Goal: Task Accomplishment & Management: Manage account settings

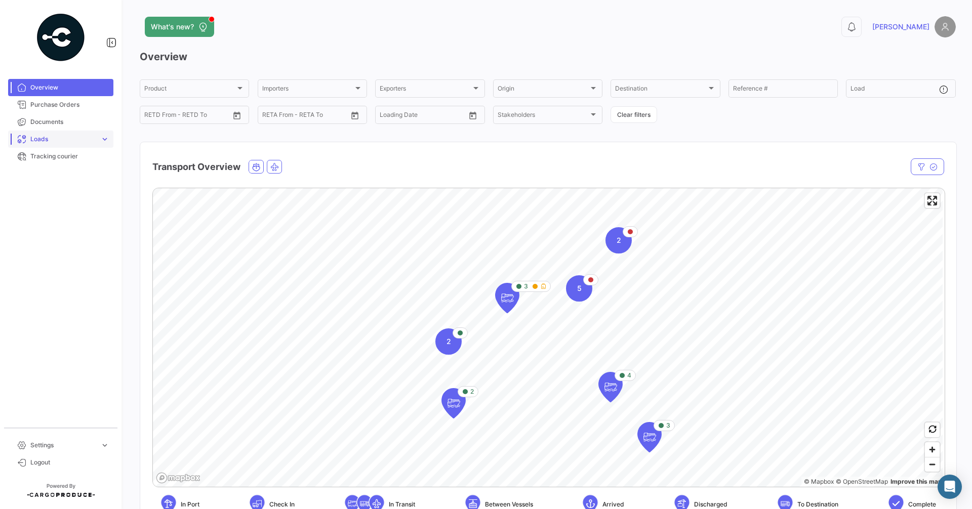
click at [105, 138] on span "expand_more" at bounding box center [104, 139] width 9 height 9
click at [50, 175] on span "Ocean Loads" at bounding box center [45, 177] width 38 height 9
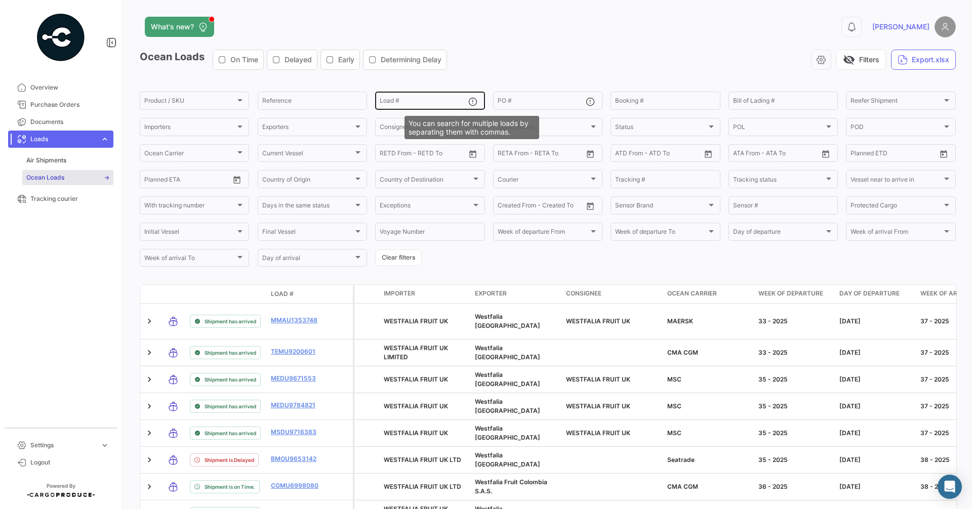
click at [471, 104] on mat-icon at bounding box center [474, 103] width 12 height 12
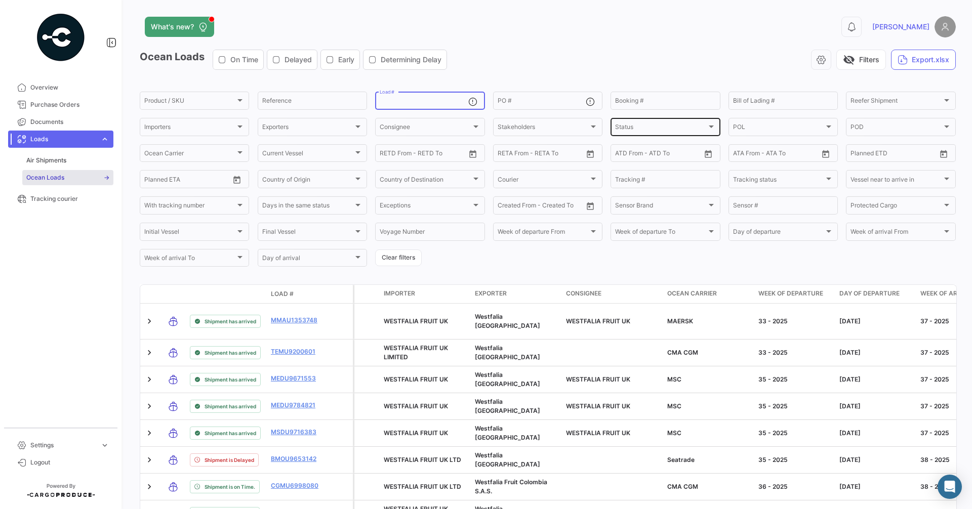
click at [709, 126] on div at bounding box center [711, 127] width 5 height 3
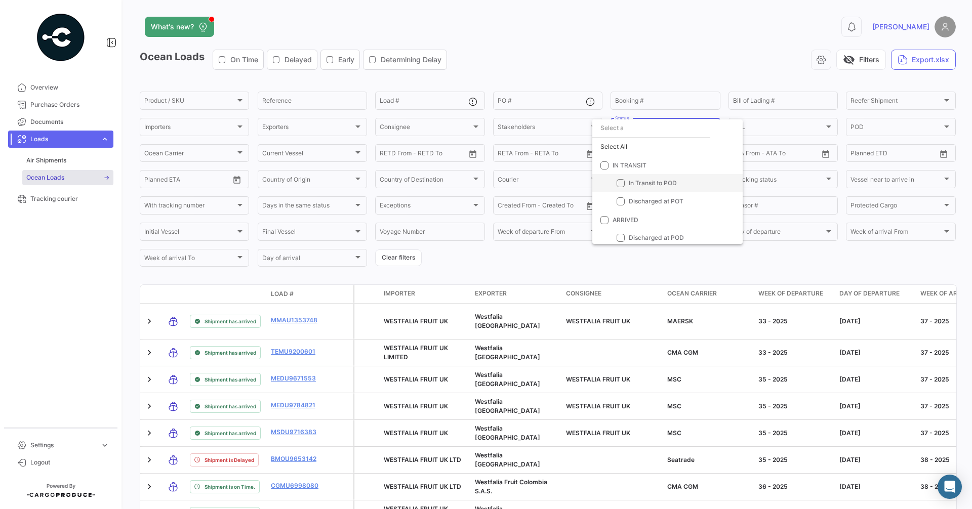
click at [619, 180] on mat-pseudo-checkbox at bounding box center [620, 183] width 8 height 8
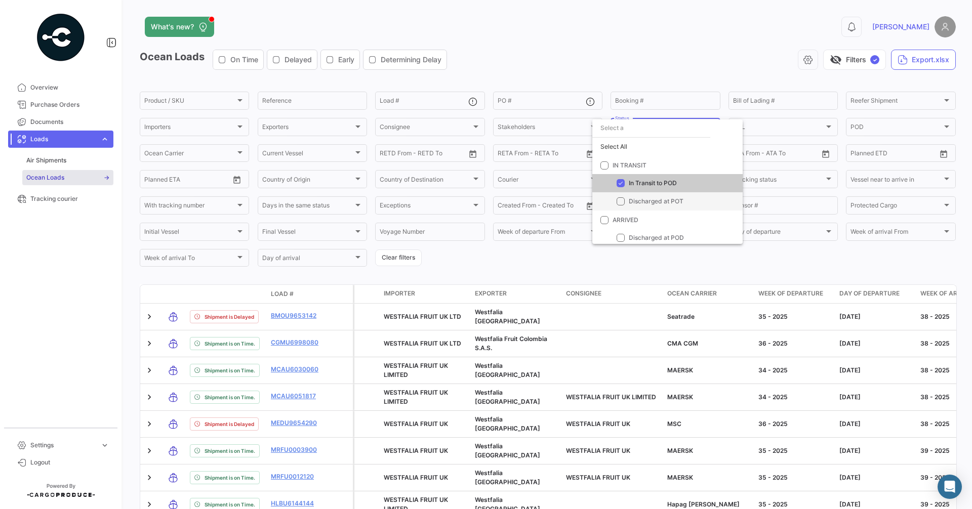
click at [621, 198] on mat-pseudo-checkbox at bounding box center [620, 201] width 8 height 8
checkbox input "true"
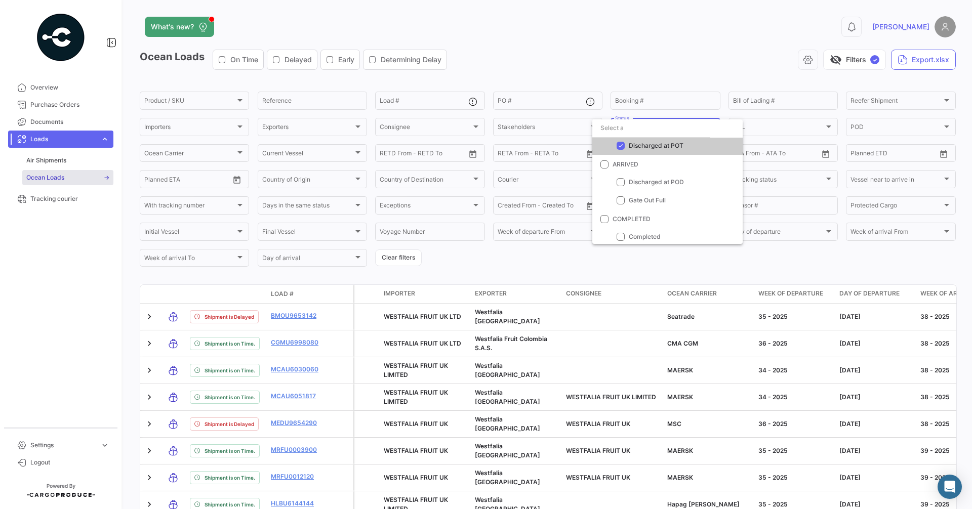
scroll to position [58, 0]
click at [641, 258] on div at bounding box center [486, 254] width 972 height 509
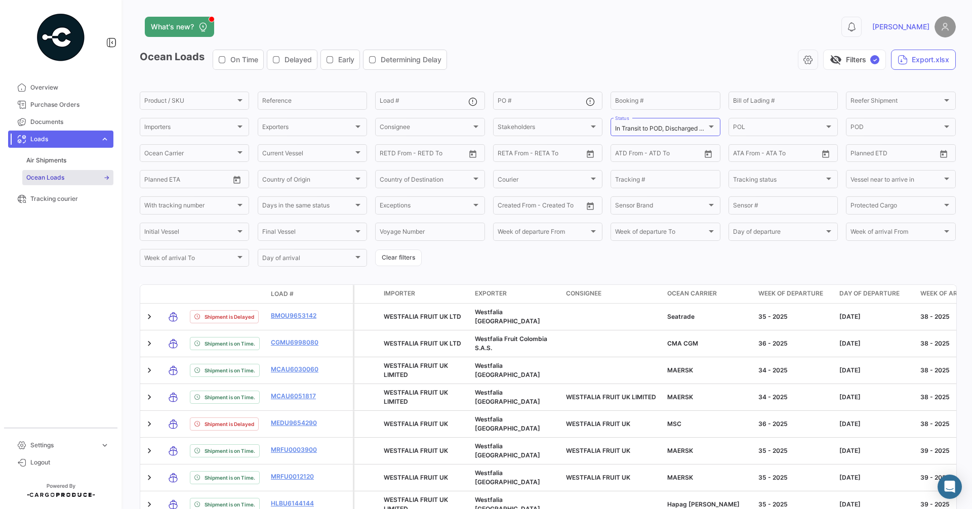
click at [507, 261] on form "Product / SKU Product / SKU Reference Load # PO # Booking # Bill of Lading # Re…" at bounding box center [548, 179] width 816 height 178
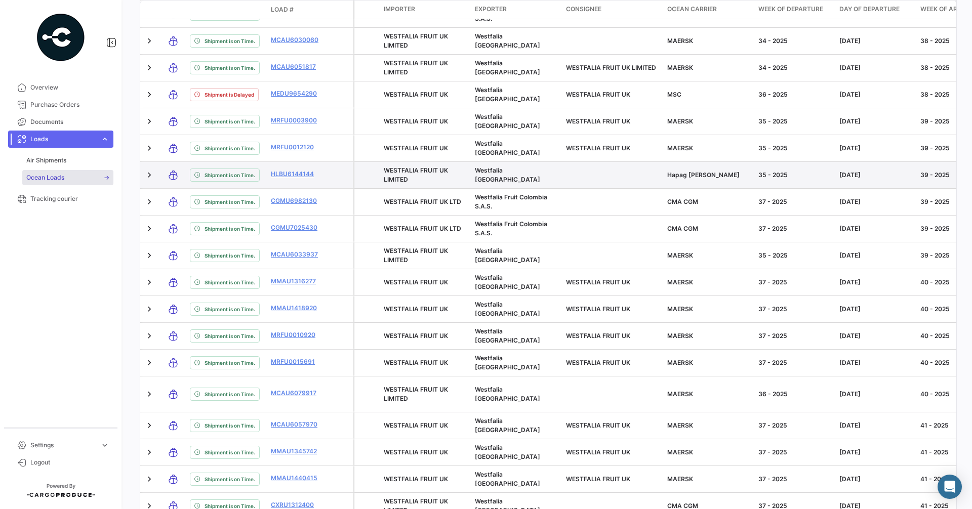
scroll to position [376, 0]
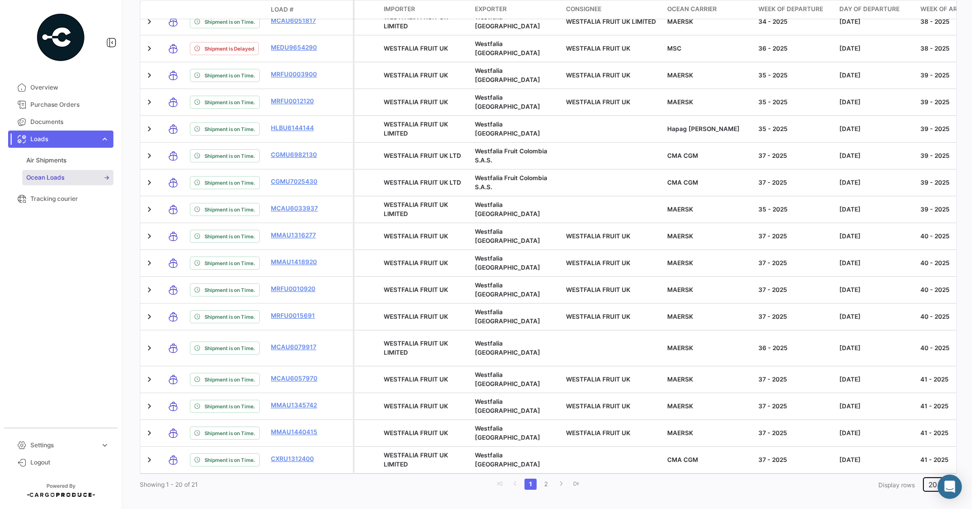
click at [943, 461] on div at bounding box center [945, 484] width 5 height 3
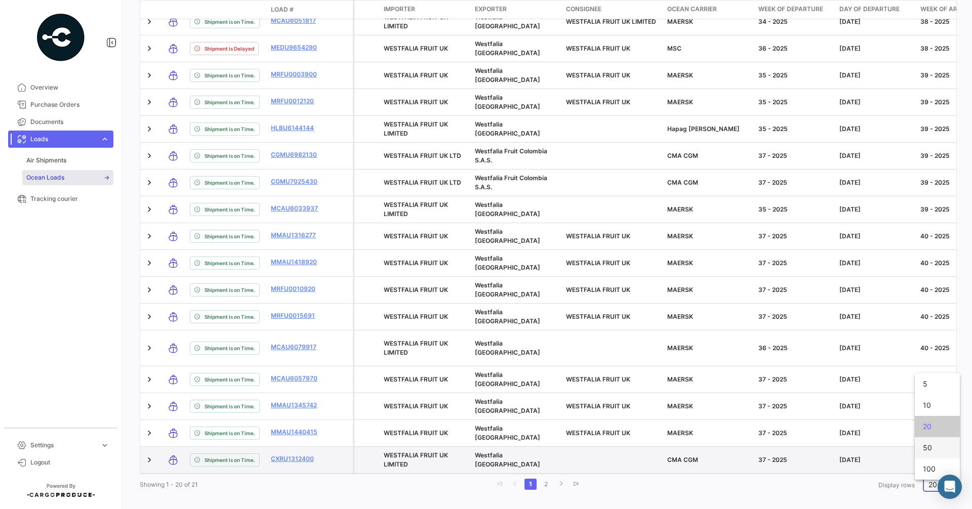
drag, startPoint x: 930, startPoint y: 440, endPoint x: 939, endPoint y: 452, distance: 15.9
click at [935, 452] on span "50" at bounding box center [937, 447] width 29 height 21
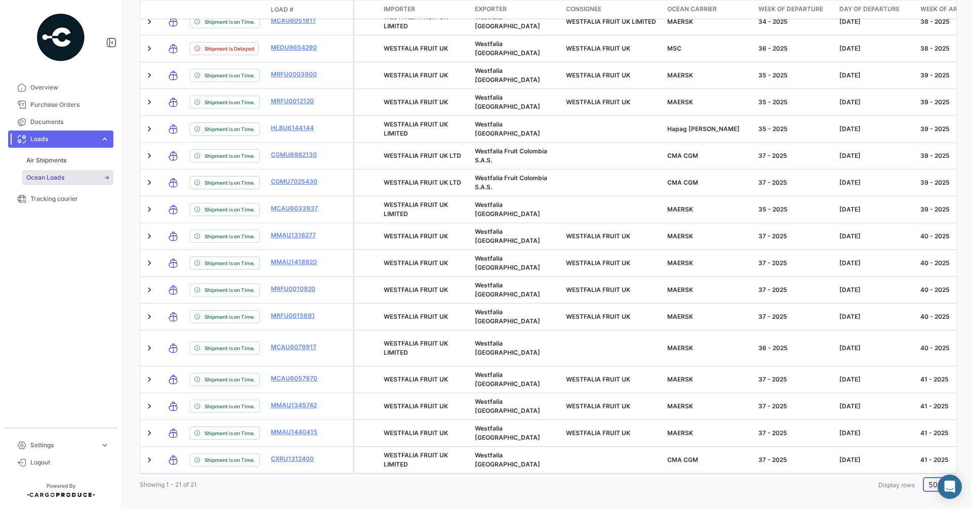
click at [725, 461] on div "Showing 1 - 21 of 21 1 Display rows 50" at bounding box center [548, 484] width 816 height 18
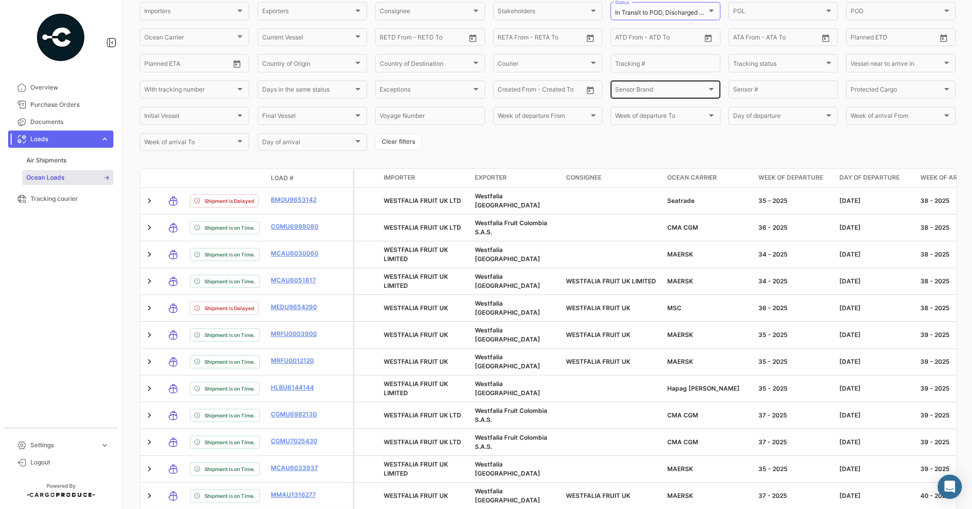
scroll to position [99, 0]
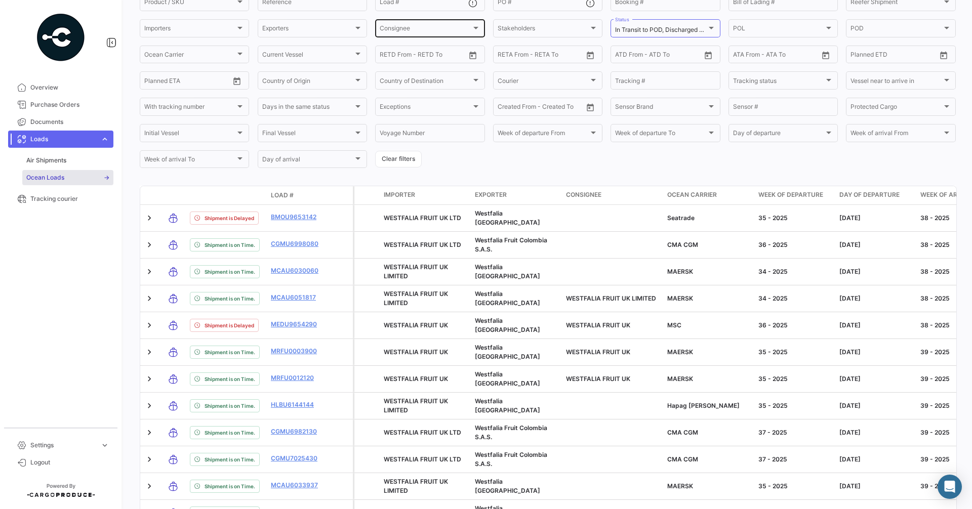
click at [473, 25] on div at bounding box center [475, 28] width 9 height 8
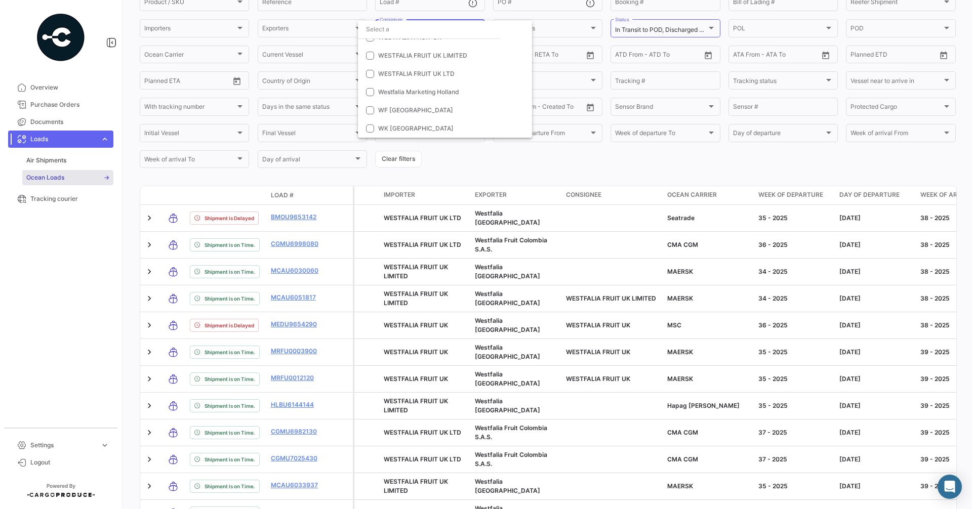
scroll to position [0, 0]
click at [543, 159] on div at bounding box center [486, 254] width 972 height 509
click at [590, 194] on span "Consignee" at bounding box center [583, 194] width 35 height 9
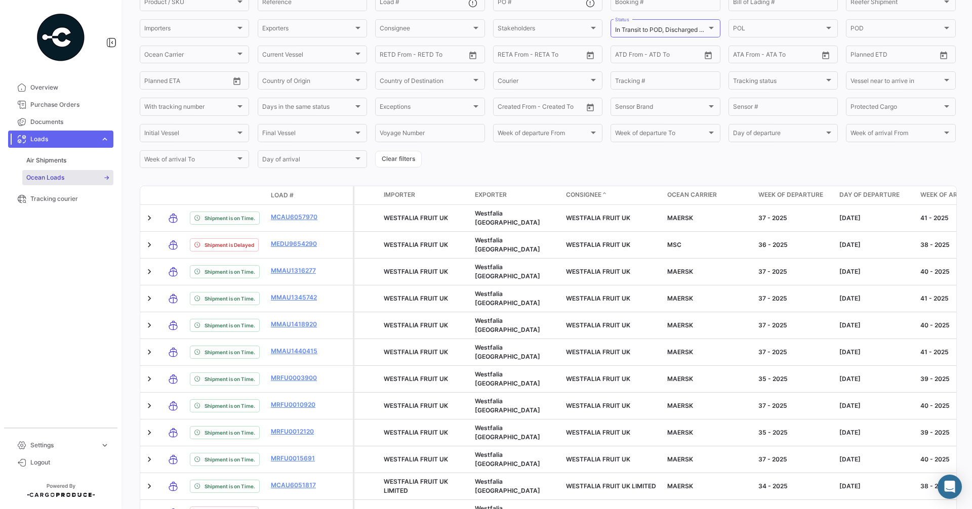
drag, startPoint x: 592, startPoint y: 187, endPoint x: 568, endPoint y: 171, distance: 28.5
click at [570, 172] on div "Ocean Loads On Time Delayed Early Determining Delay visibility_off Filters ✓ Ex…" at bounding box center [548, 374] width 816 height 847
click at [781, 194] on span "Week of departure" at bounding box center [790, 194] width 65 height 9
click at [788, 194] on span "Week of departure" at bounding box center [790, 194] width 65 height 9
click at [825, 194] on div "Week of departure" at bounding box center [794, 194] width 73 height 9
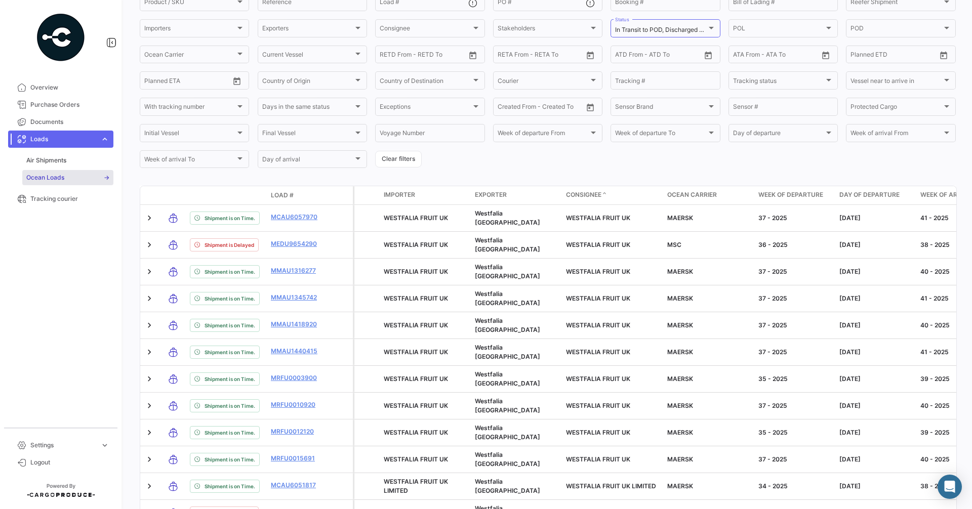
click at [821, 194] on span "Week of departure" at bounding box center [790, 194] width 65 height 9
click at [816, 194] on span "Week of departure" at bounding box center [790, 194] width 65 height 9
click at [792, 194] on span "Week of departure" at bounding box center [790, 194] width 65 height 9
click at [580, 194] on span "Consignee" at bounding box center [583, 194] width 35 height 9
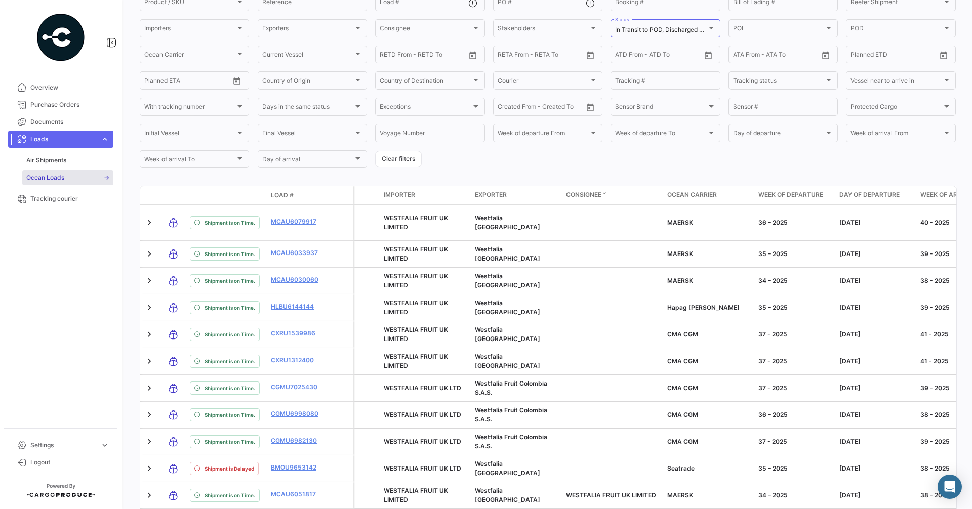
click at [785, 194] on span "Week of departure" at bounding box center [790, 194] width 65 height 9
click at [814, 194] on span "Week of departure" at bounding box center [790, 194] width 65 height 9
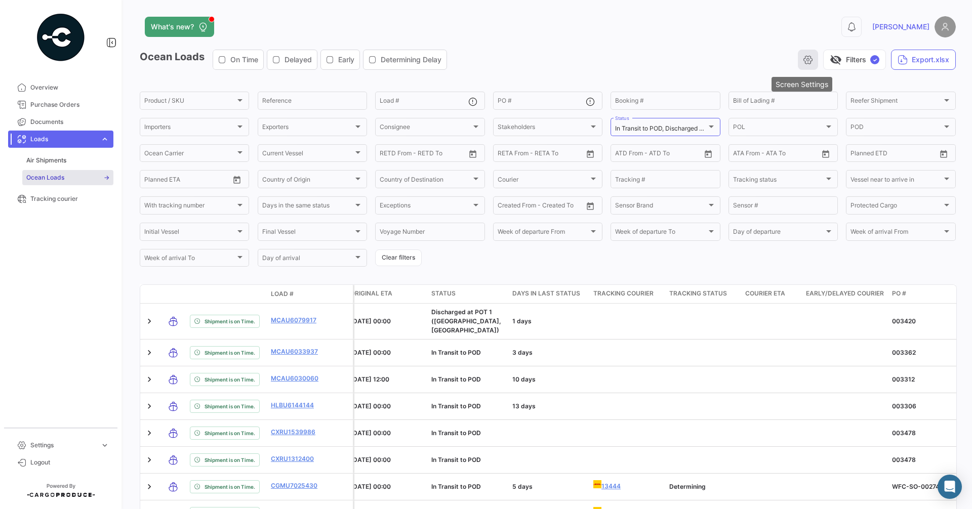
click at [803, 58] on icon "button" at bounding box center [808, 60] width 10 height 10
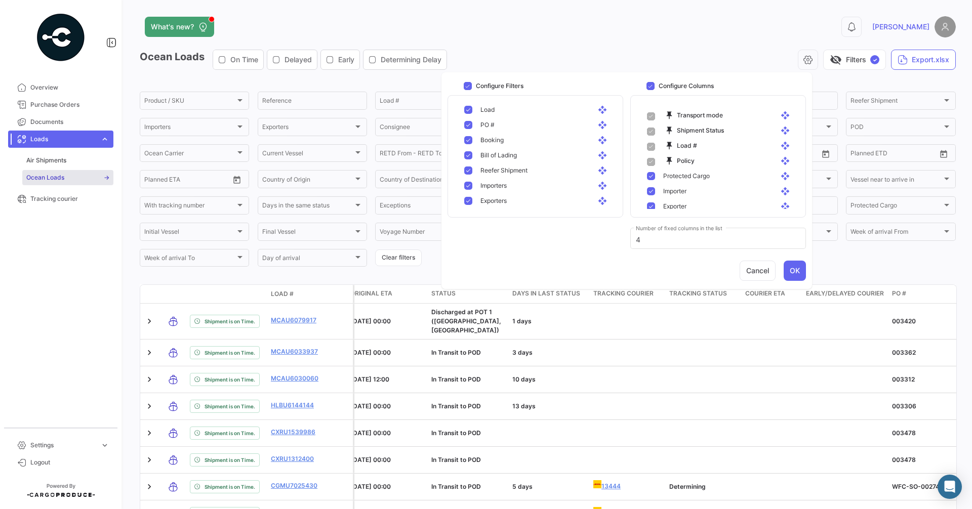
scroll to position [72, 0]
click at [465, 179] on mat-pseudo-checkbox at bounding box center [468, 180] width 8 height 8
checkbox input "false"
click at [607, 46] on app-header "What's new? 0 [PERSON_NAME]" at bounding box center [548, 32] width 816 height 33
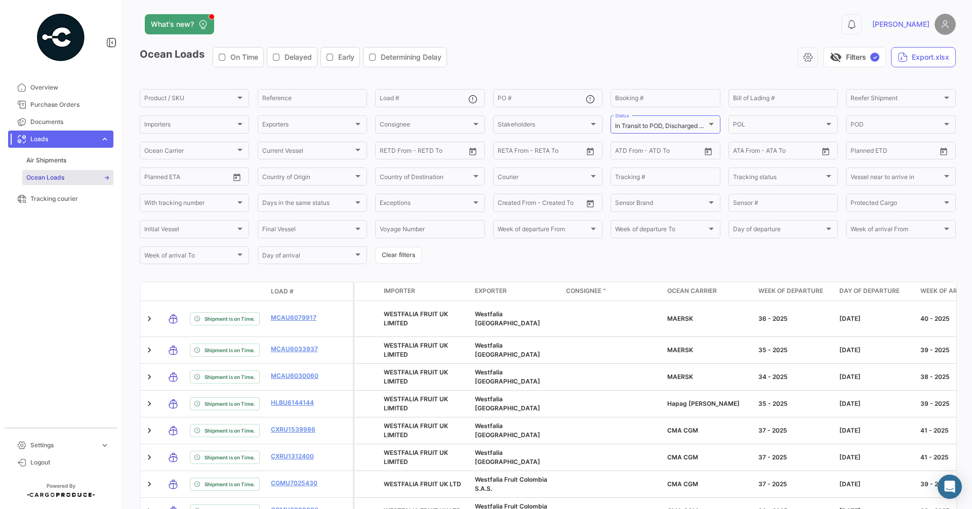
scroll to position [0, 0]
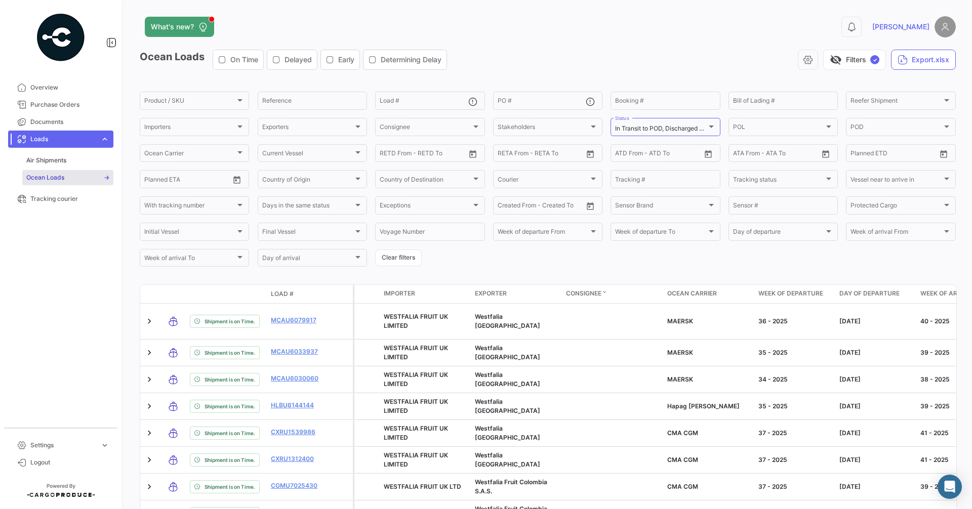
click at [519, 271] on div "Ocean Loads On Time Delayed Early Determining Delay visibility_off Filters ✓ Ex…" at bounding box center [548, 473] width 816 height 847
click at [590, 125] on div at bounding box center [593, 126] width 9 height 8
click at [525, 264] on div at bounding box center [486, 254] width 972 height 509
